Goal: Information Seeking & Learning: Learn about a topic

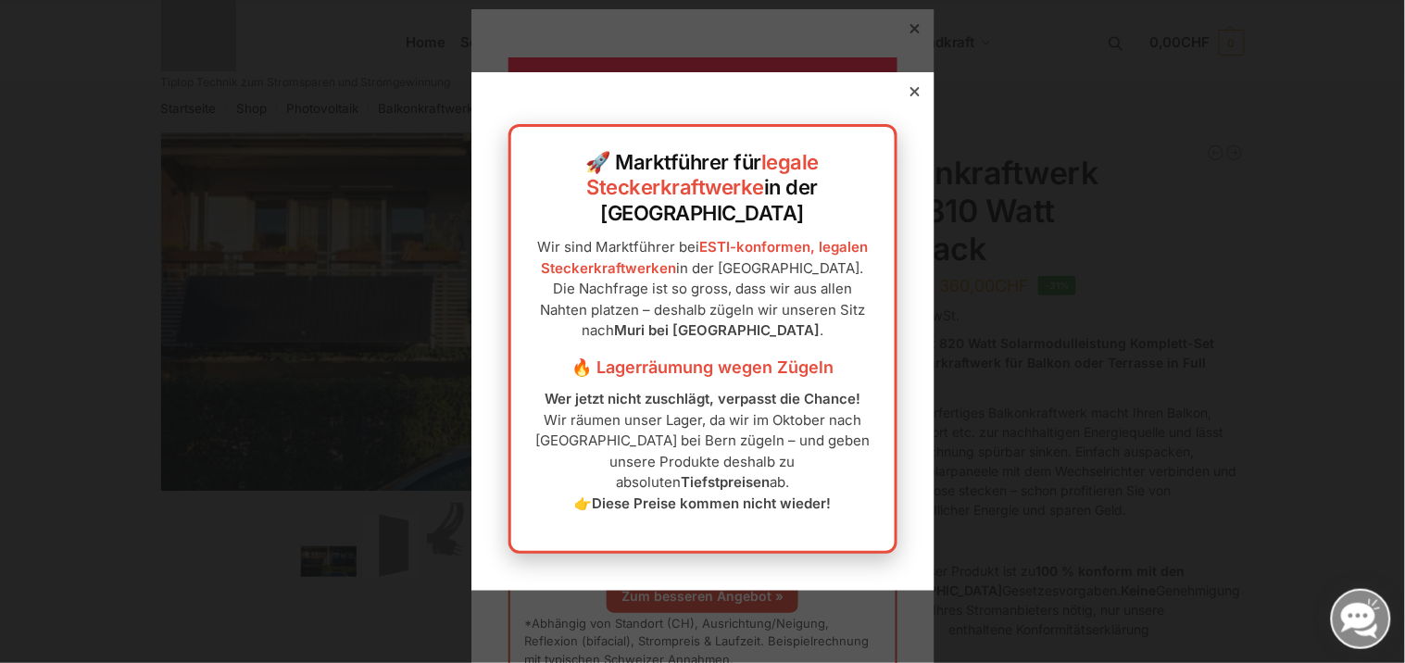
click at [911, 96] on icon at bounding box center [915, 91] width 9 height 9
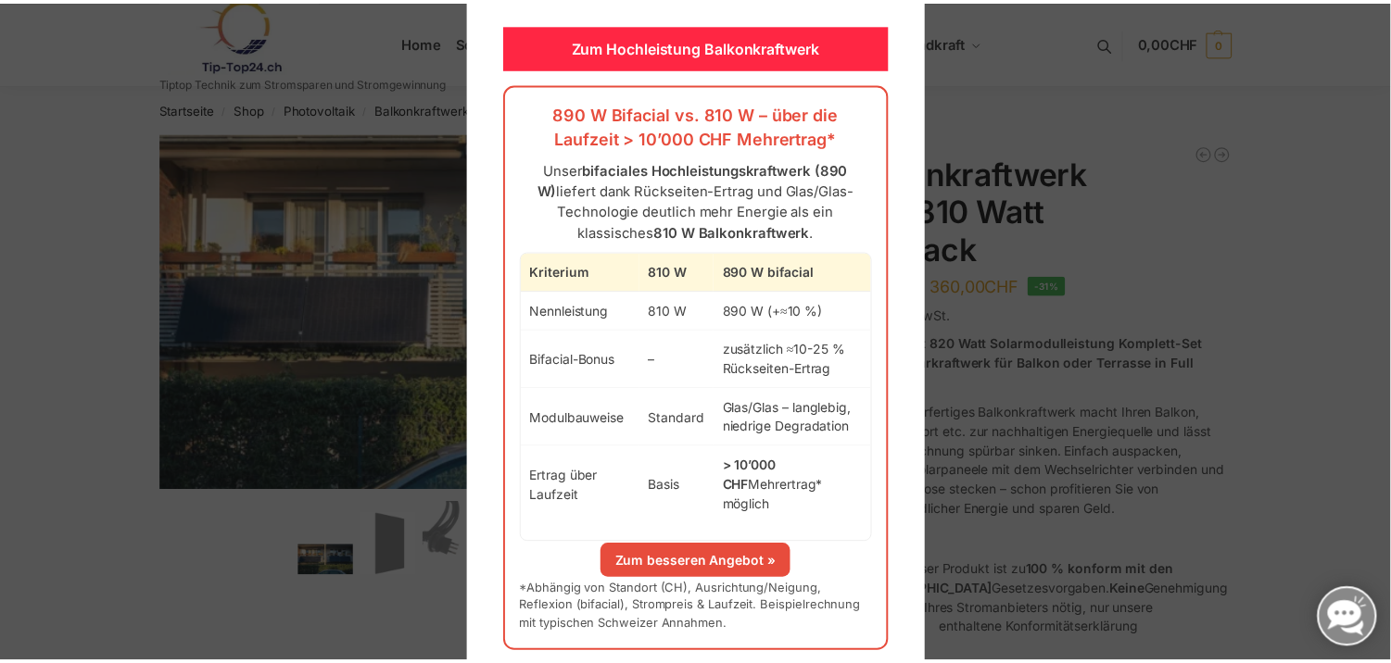
scroll to position [49, 0]
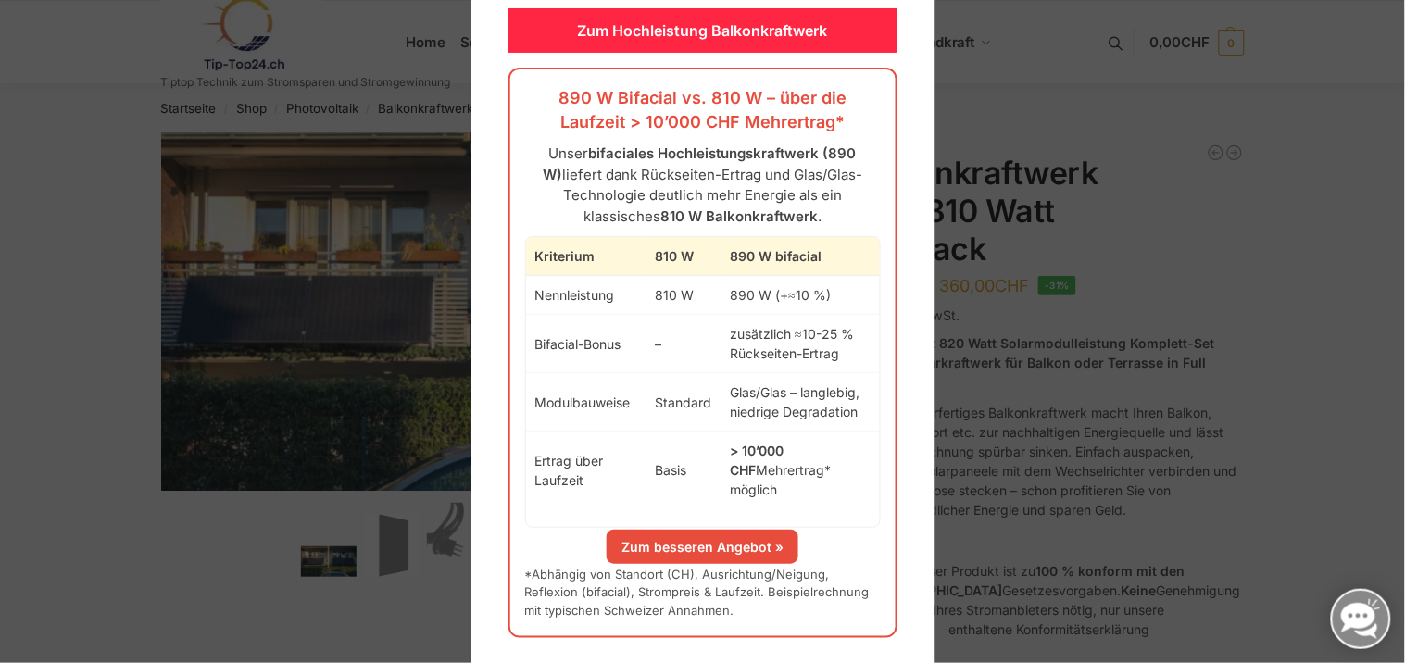
click at [1013, 103] on div at bounding box center [702, 331] width 1405 height 663
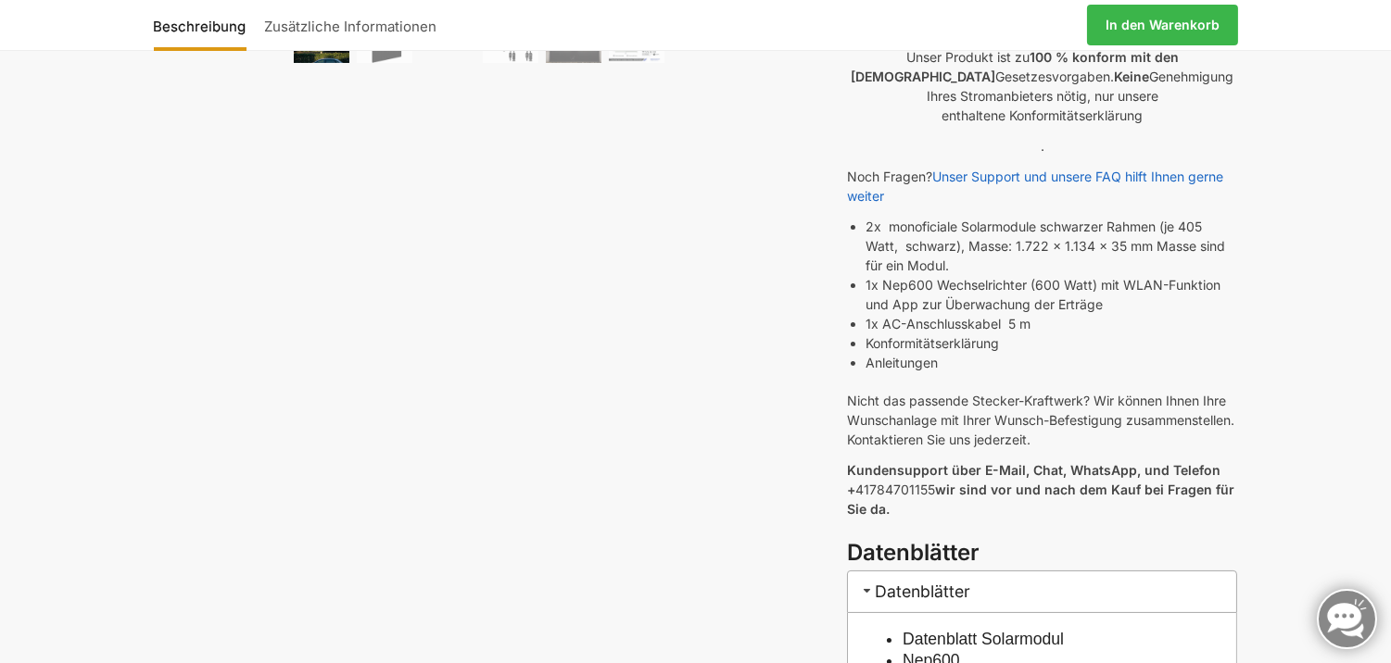
scroll to position [0, 0]
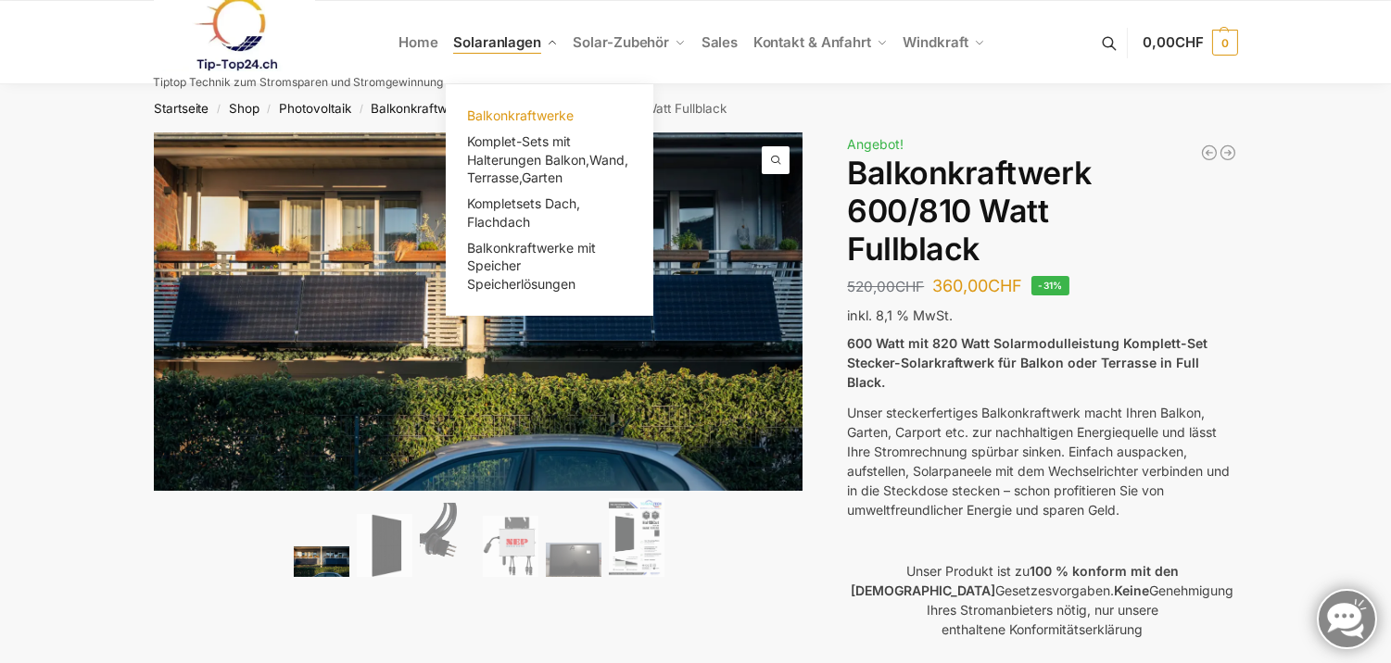
click at [513, 115] on span "Balkonkraftwerke" at bounding box center [520, 115] width 107 height 16
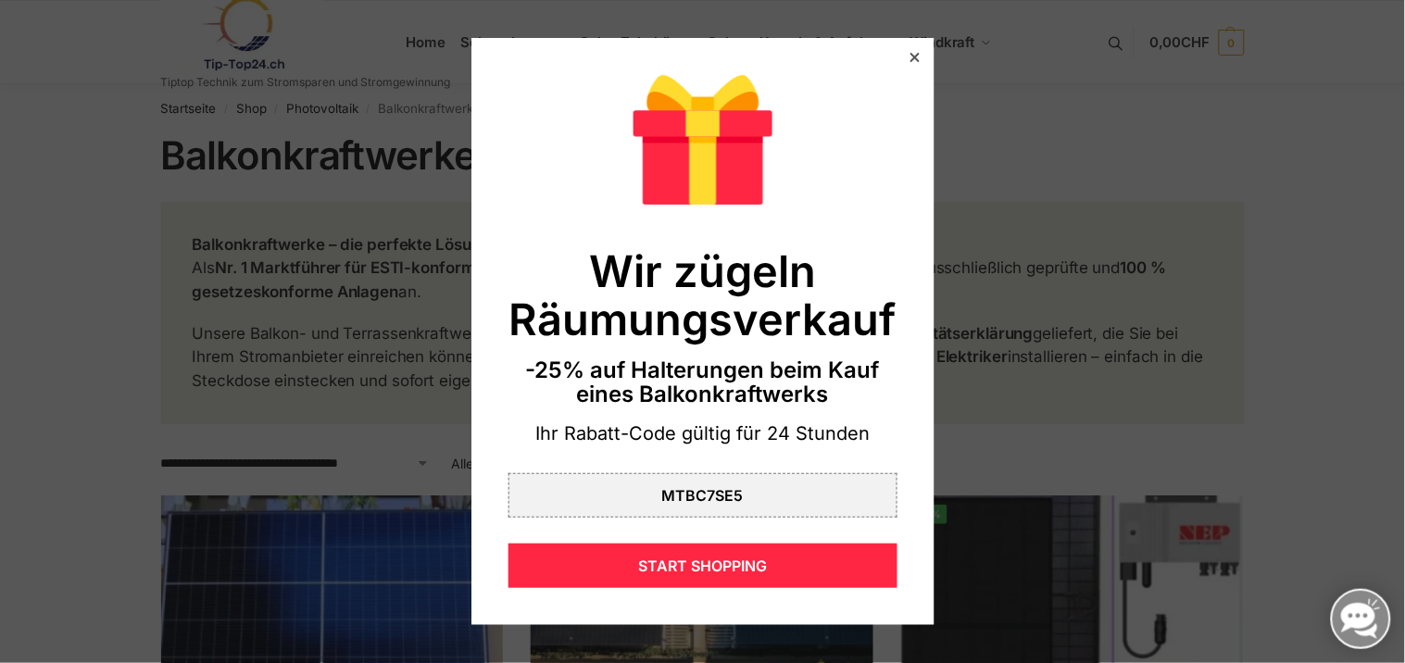
click at [910, 57] on icon at bounding box center [914, 57] width 9 height 9
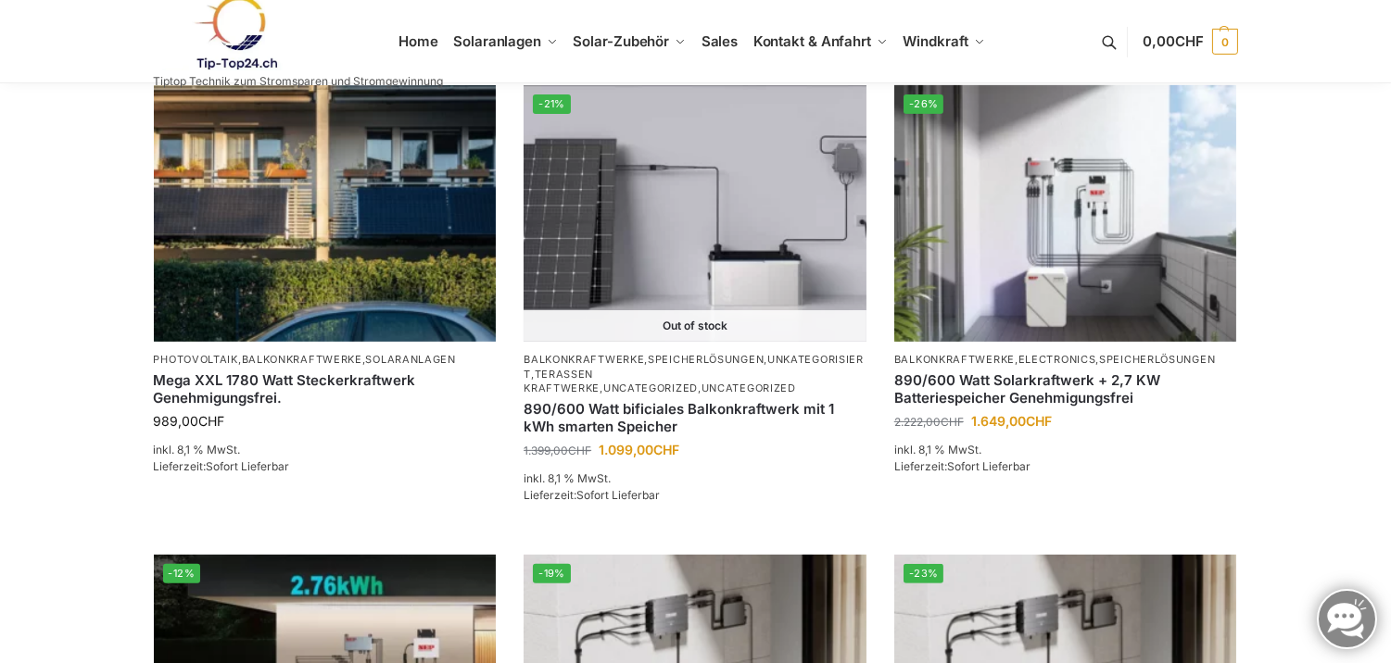
scroll to position [1338, 0]
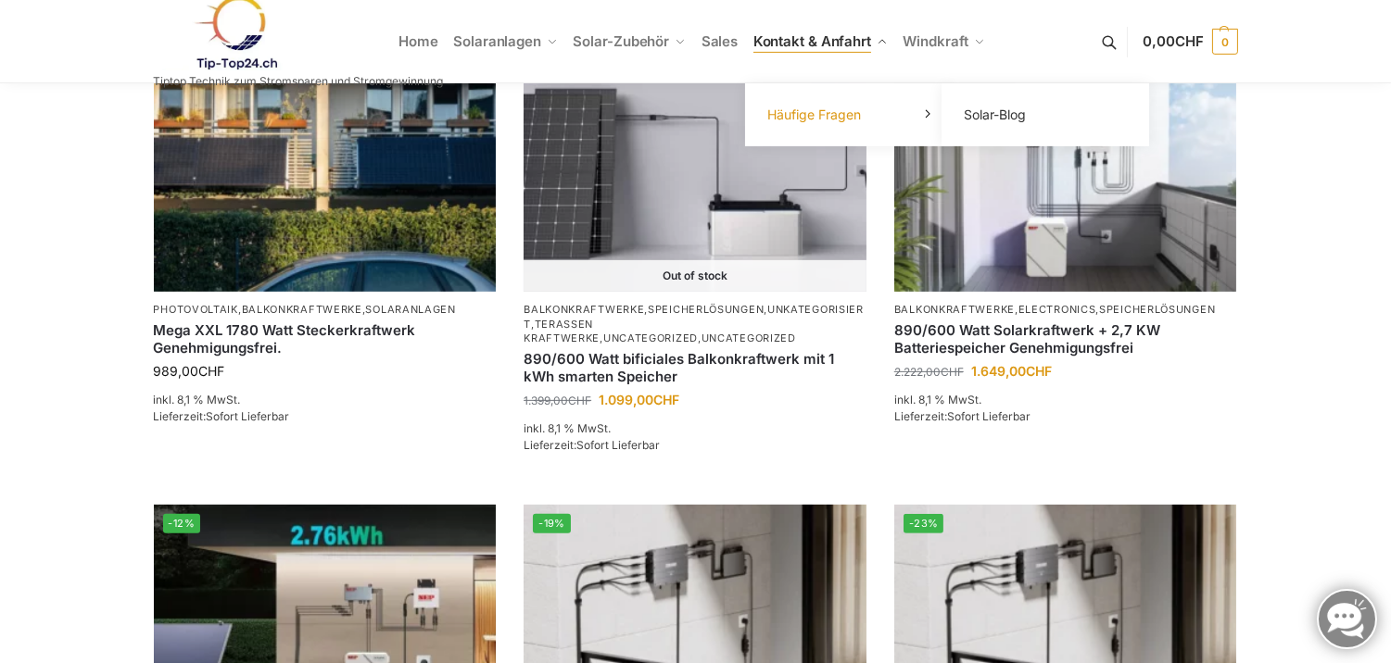
click at [881, 126] on link "Häufige Fragen" at bounding box center [848, 115] width 185 height 26
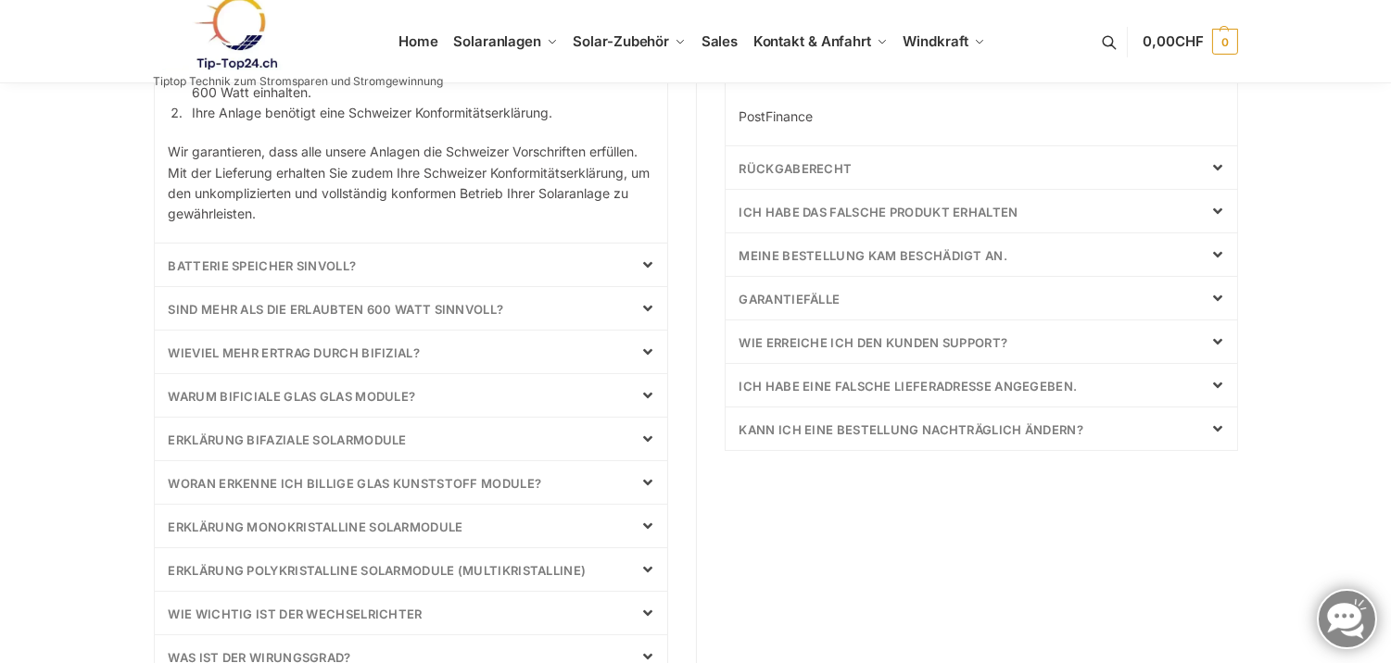
scroll to position [720, 0]
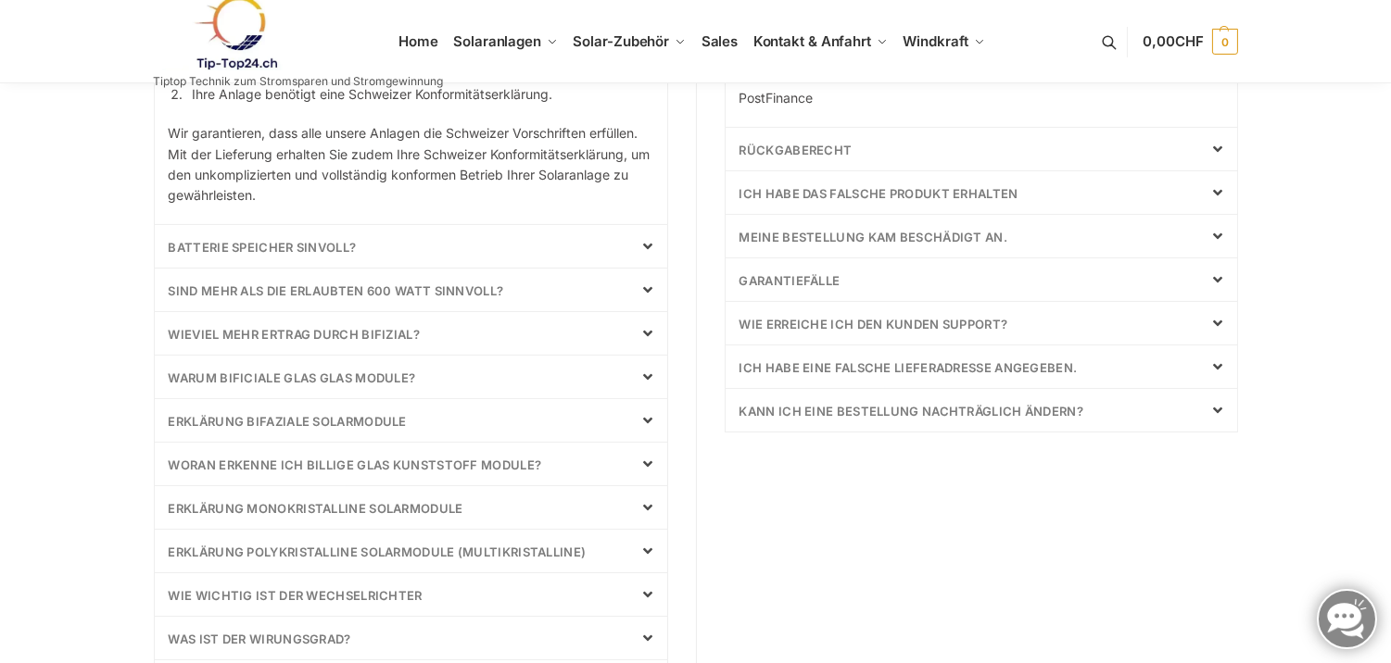
click at [358, 246] on div "Batterie Speicher Sinvoll?" at bounding box center [411, 246] width 512 height 43
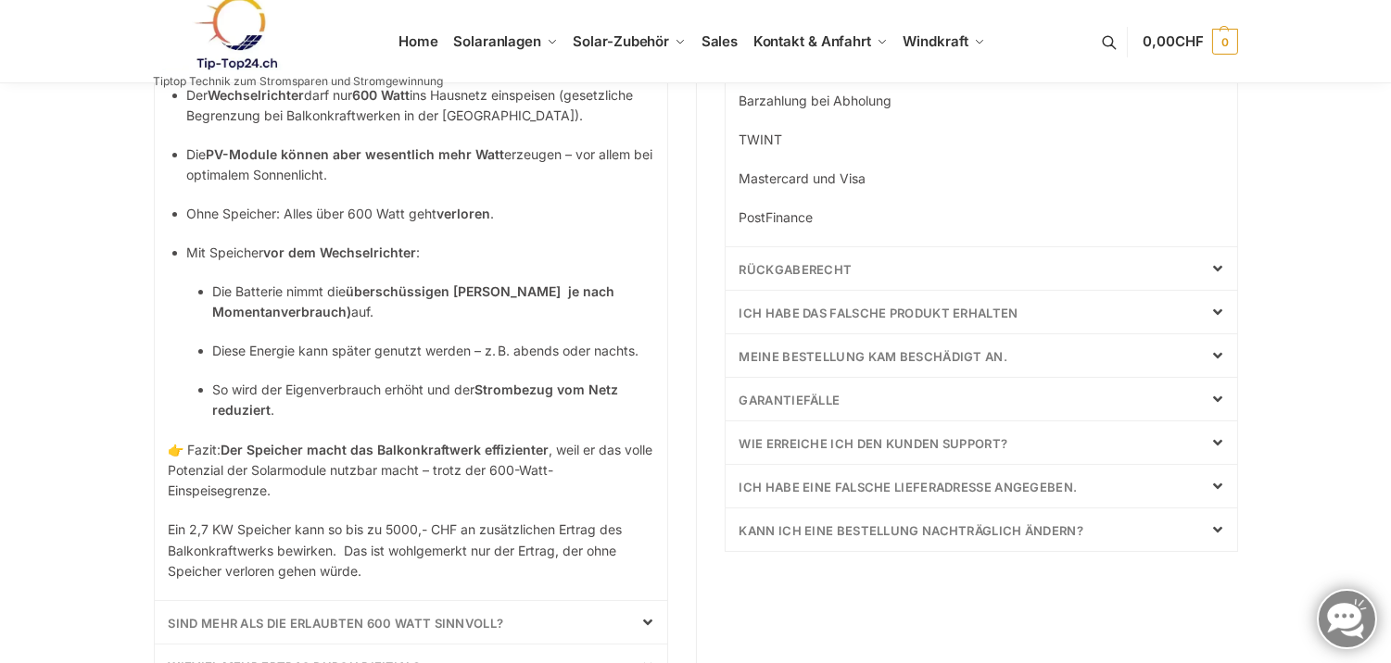
scroll to position [704, 0]
